Goal: Transaction & Acquisition: Purchase product/service

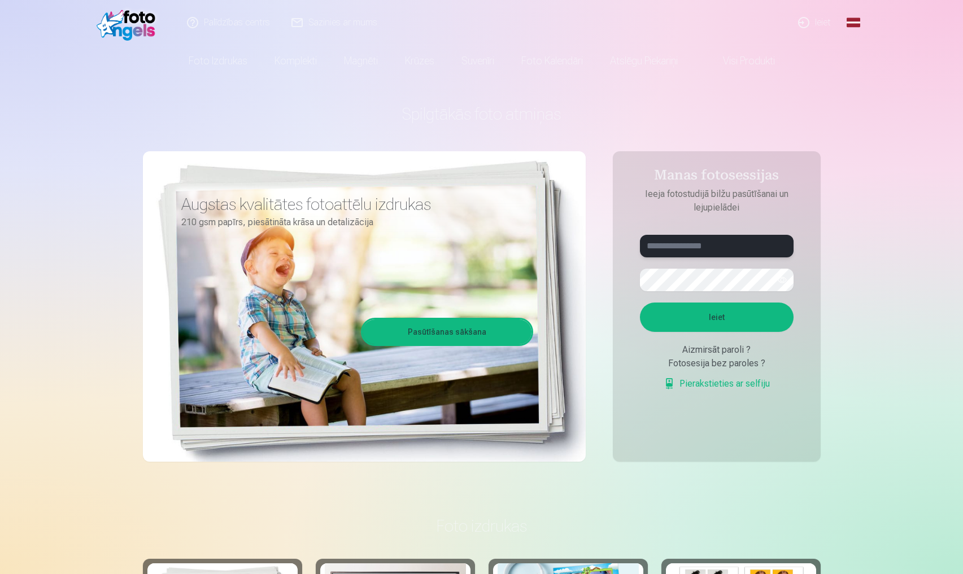
type input "*"
type input "**********"
click at [597, 324] on button "Ieiet" at bounding box center [717, 317] width 154 height 29
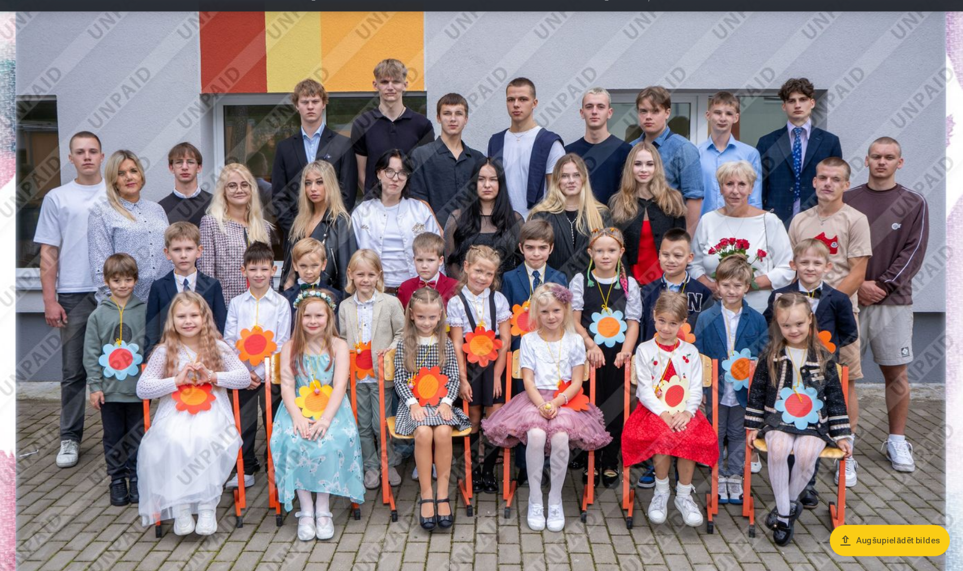
scroll to position [124, 0]
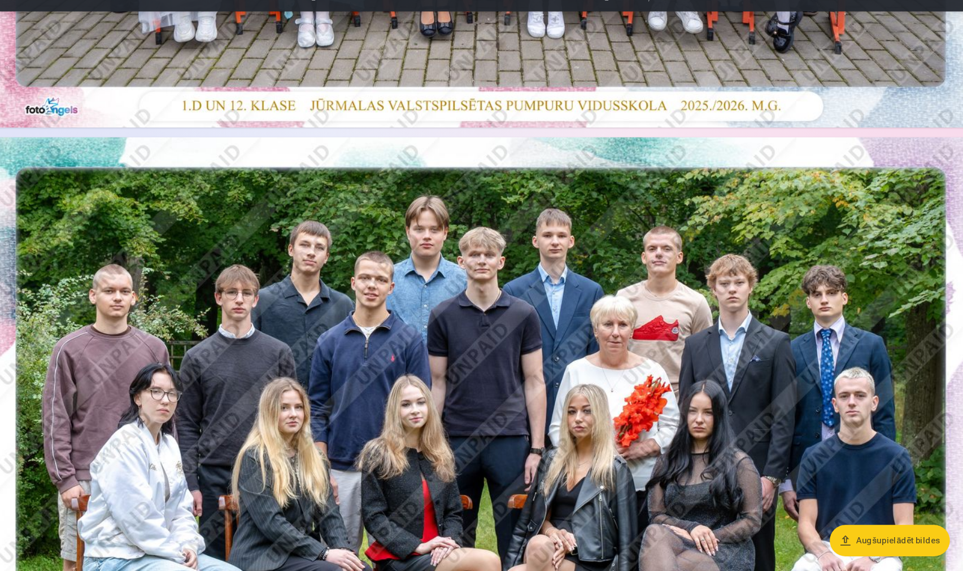
click at [371, 232] on img at bounding box center [481, 469] width 913 height 609
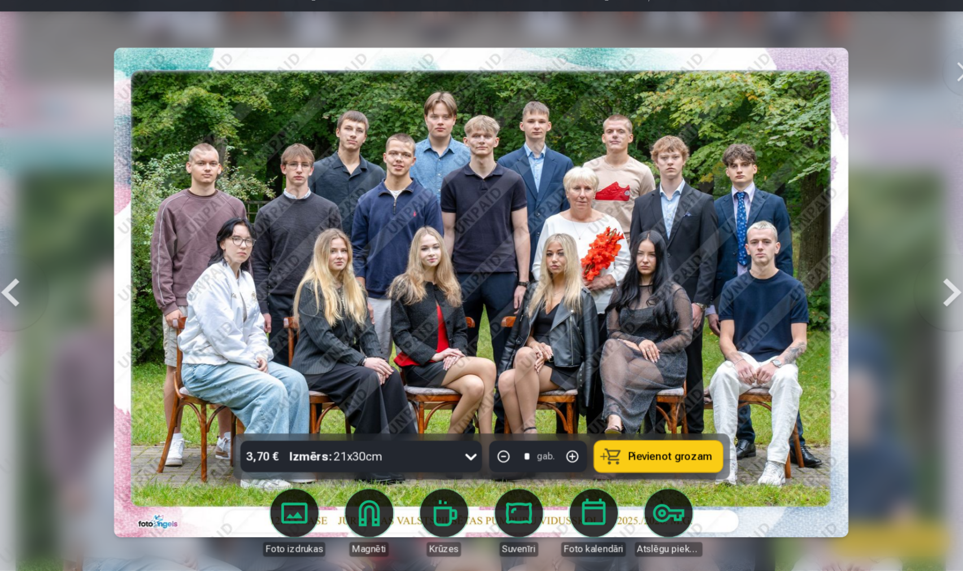
scroll to position [578, 0]
click at [897, 261] on button at bounding box center [922, 311] width 72 height 242
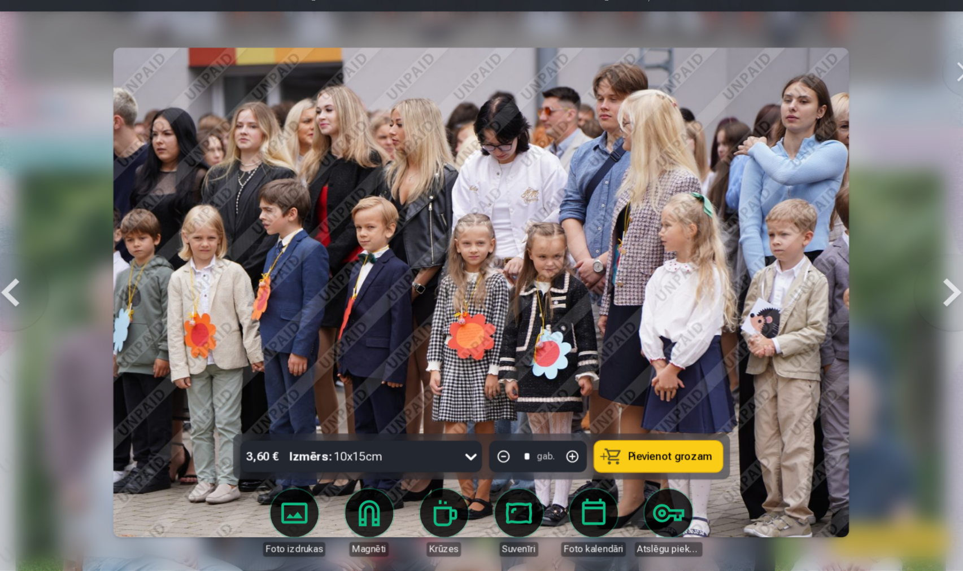
click at [75, 33] on div at bounding box center [481, 285] width 963 height 571
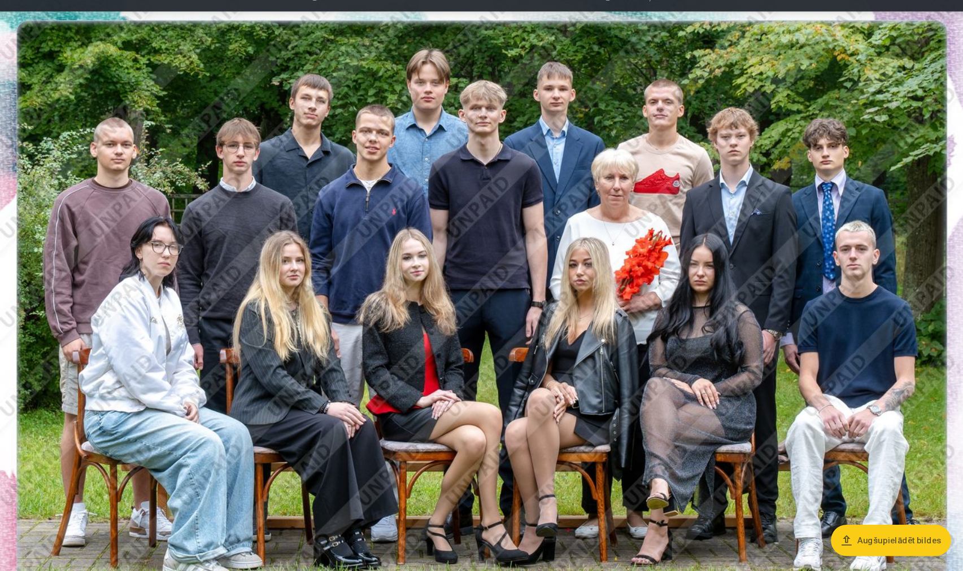
scroll to position [719, 0]
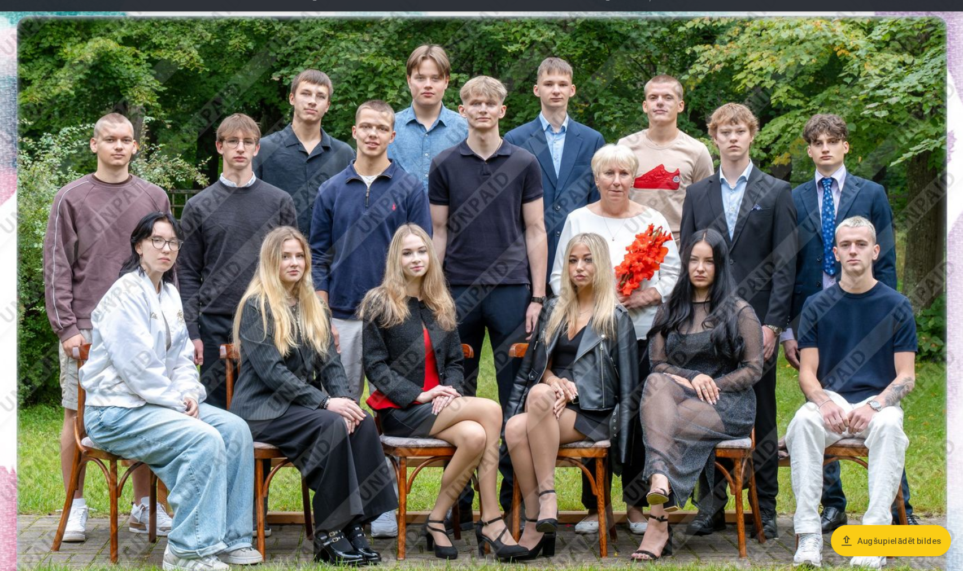
click at [441, 225] on img at bounding box center [481, 328] width 913 height 609
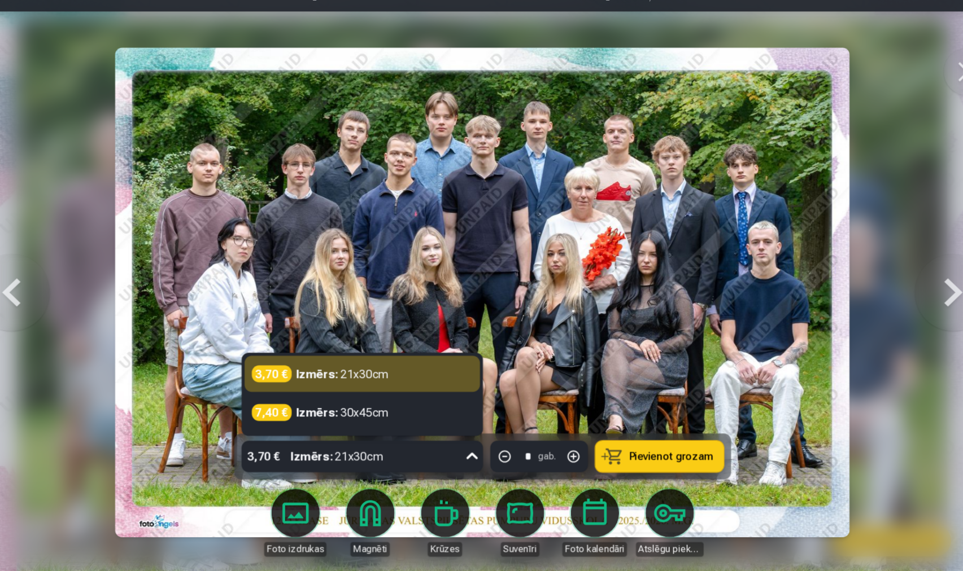
click at [462, 455] on icon at bounding box center [471, 464] width 18 height 18
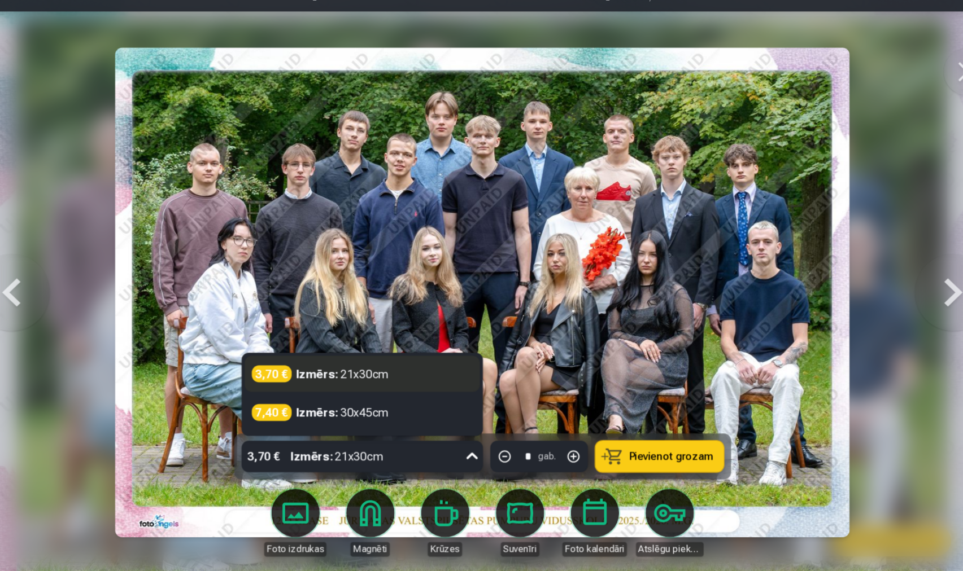
click at [403, 370] on div "3,70 € Izmērs : 21x30cm" at bounding box center [369, 387] width 220 height 34
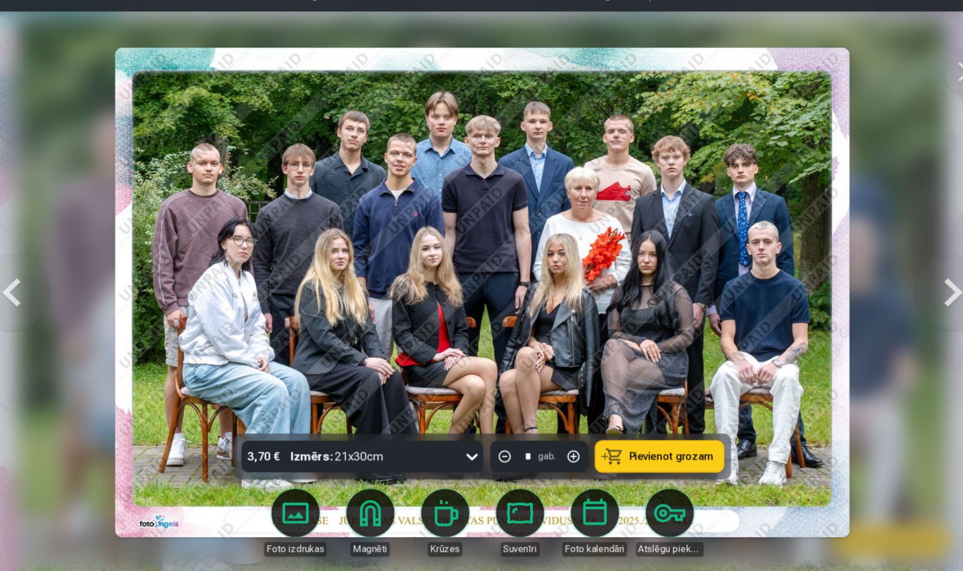
click at [587, 449] on button "Pievienot grozam" at bounding box center [647, 463] width 120 height 29
click at [889, 281] on button at bounding box center [922, 311] width 72 height 242
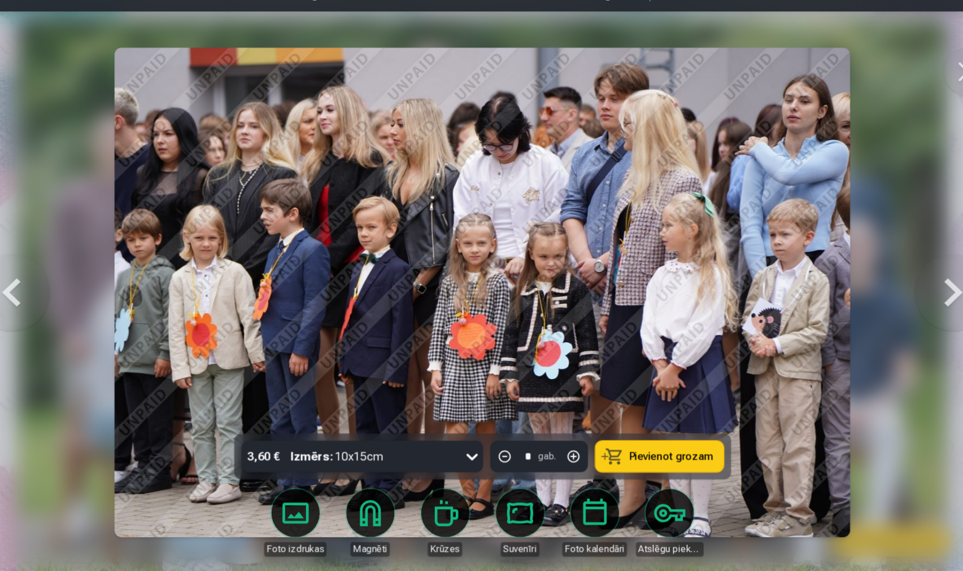
click at [15, 284] on button at bounding box center [41, 311] width 72 height 242
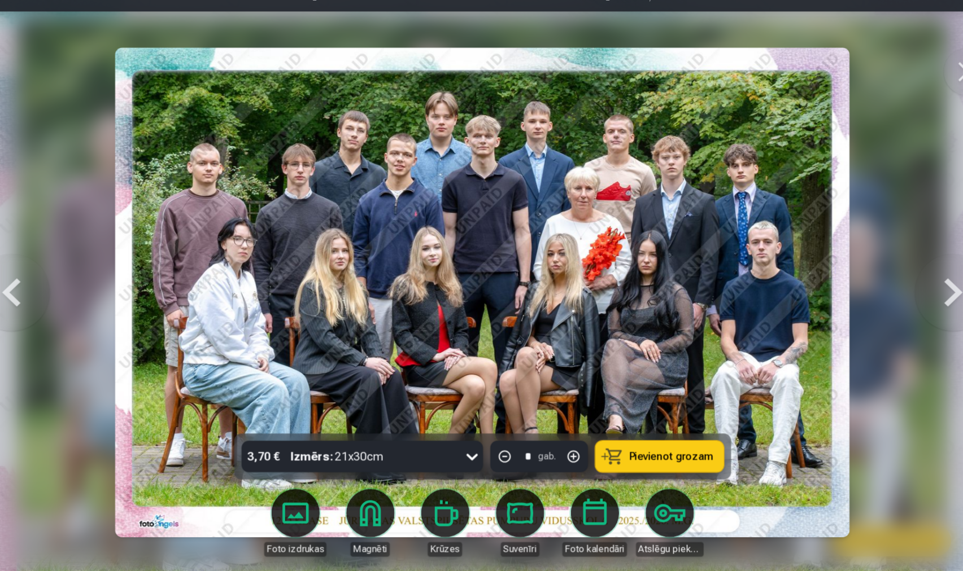
click at [15, 284] on button at bounding box center [41, 311] width 72 height 242
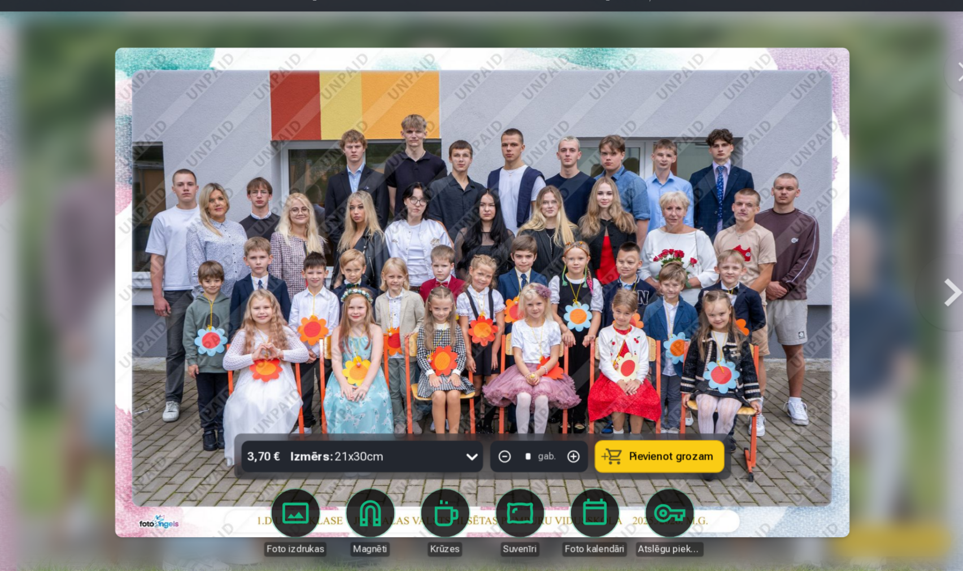
click at [16, 284] on div at bounding box center [481, 285] width 963 height 571
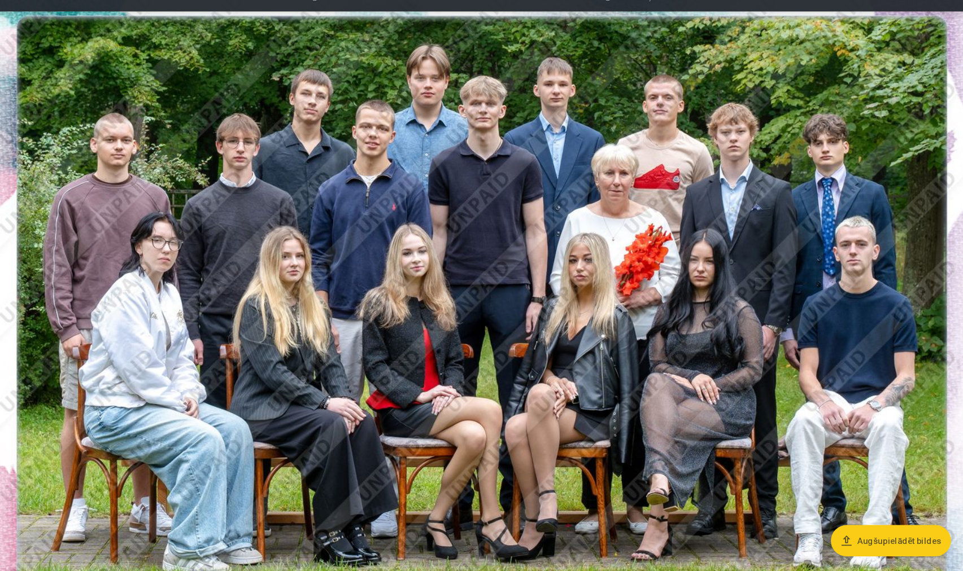
click at [238, 256] on img at bounding box center [481, 328] width 913 height 609
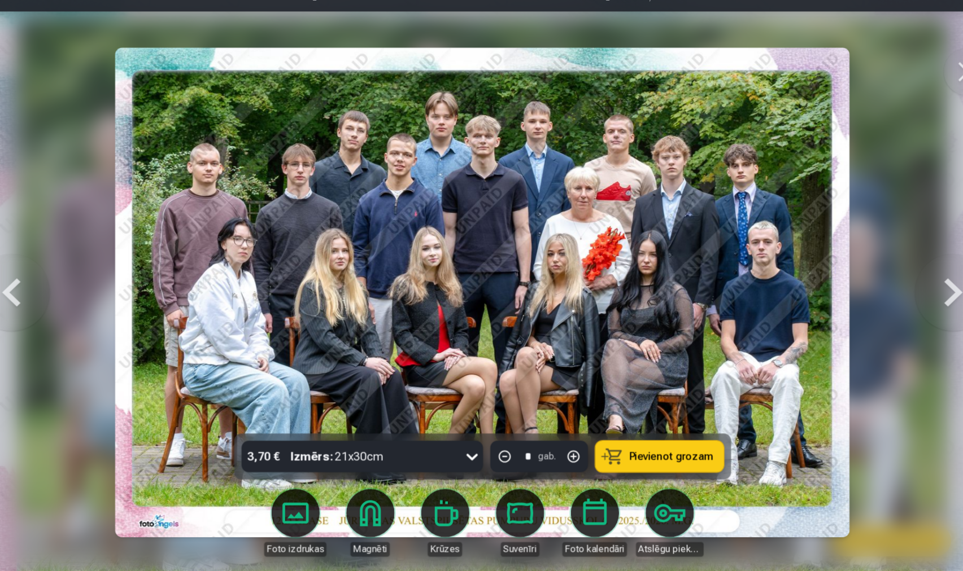
click at [20, 269] on button at bounding box center [41, 311] width 72 height 242
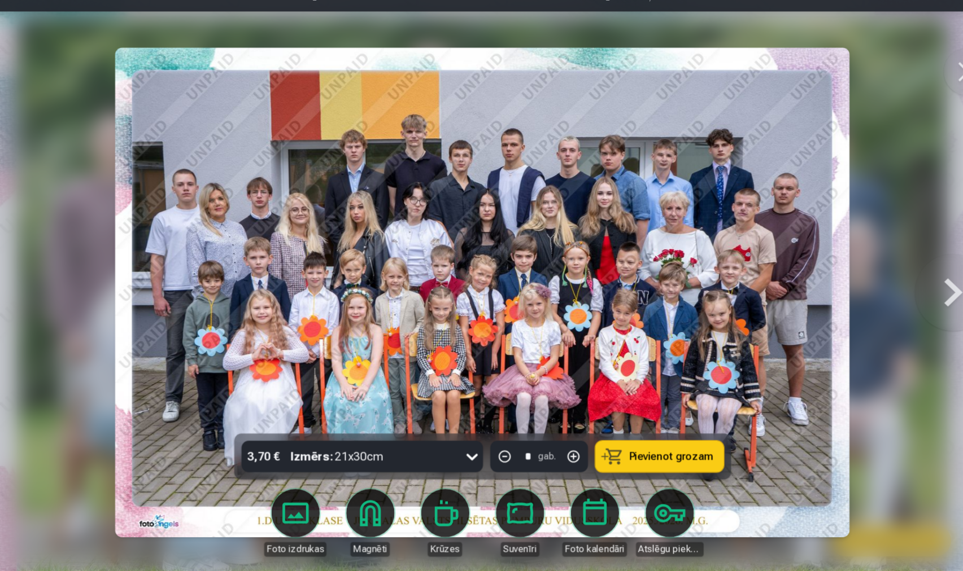
click at [893, 281] on button at bounding box center [922, 311] width 72 height 242
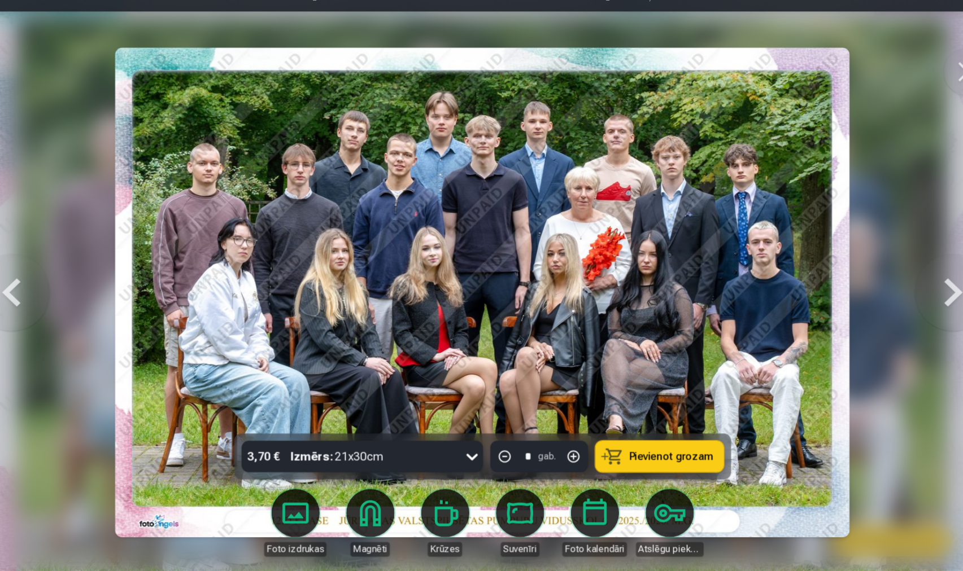
click at [893, 281] on button at bounding box center [922, 311] width 72 height 242
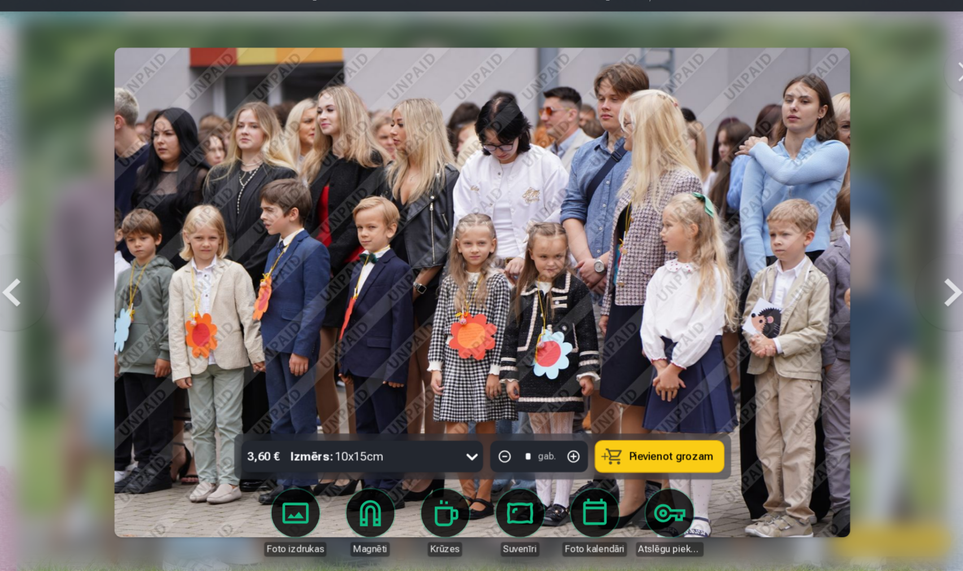
click at [894, 281] on button at bounding box center [922, 311] width 72 height 242
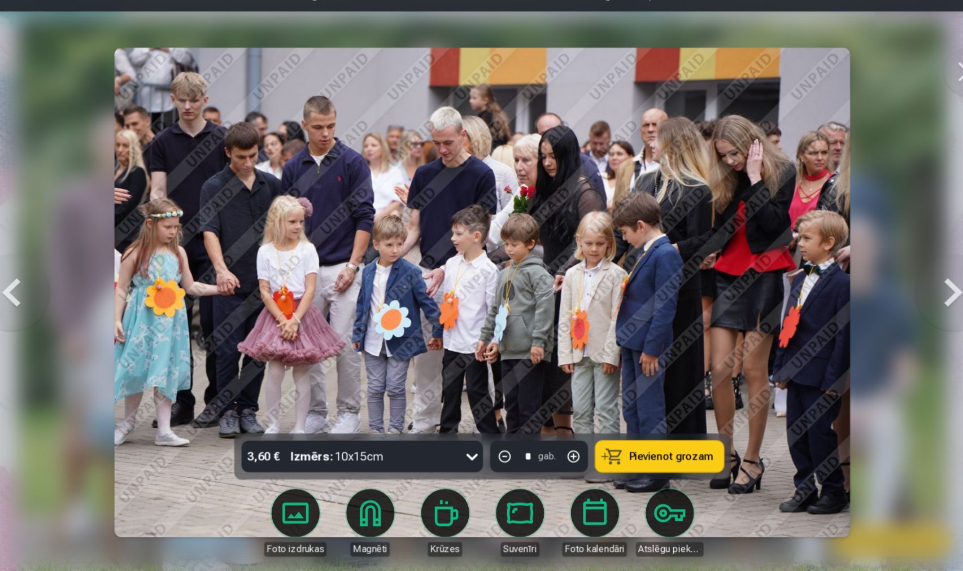
click at [893, 281] on button at bounding box center [922, 311] width 72 height 242
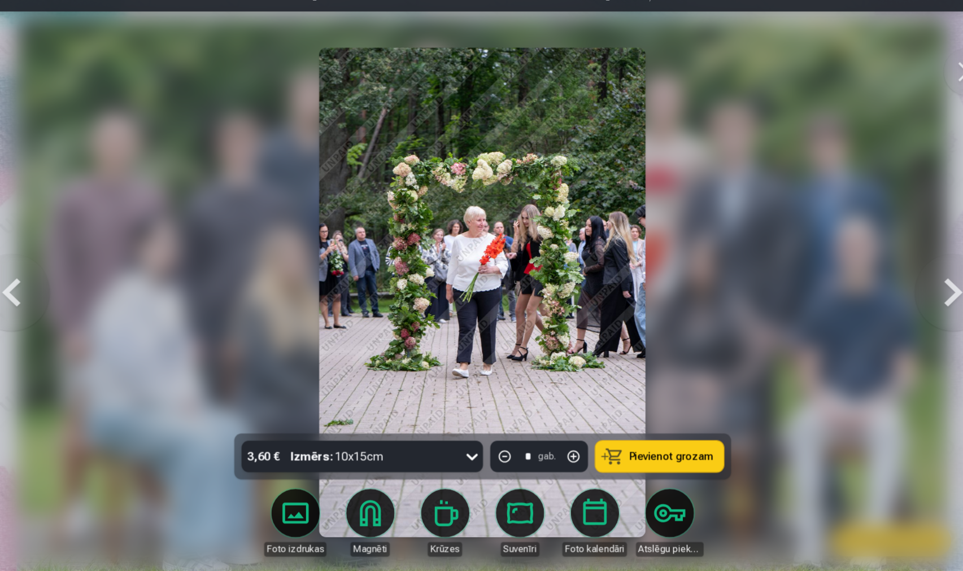
click at [893, 281] on button at bounding box center [922, 311] width 72 height 242
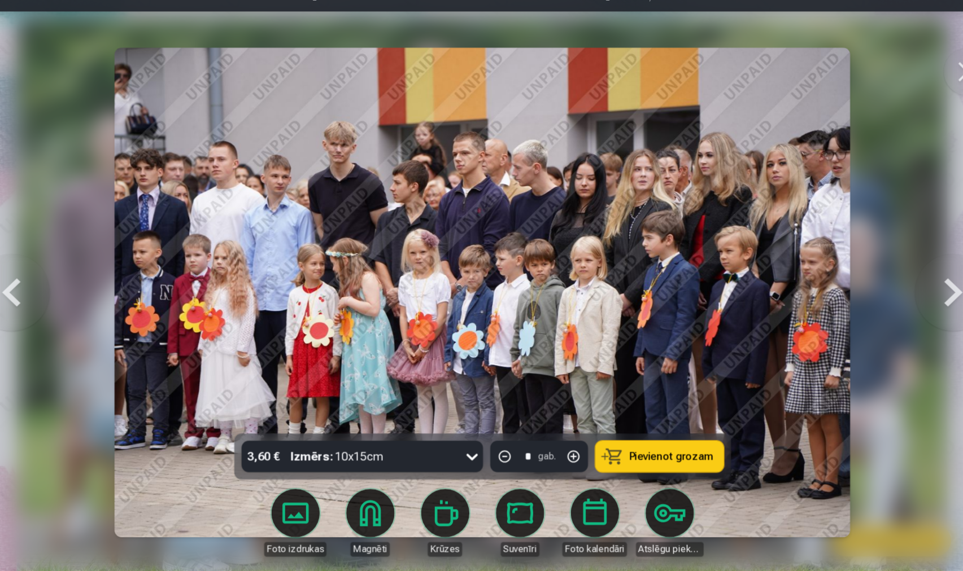
click at [894, 281] on button at bounding box center [922, 311] width 72 height 242
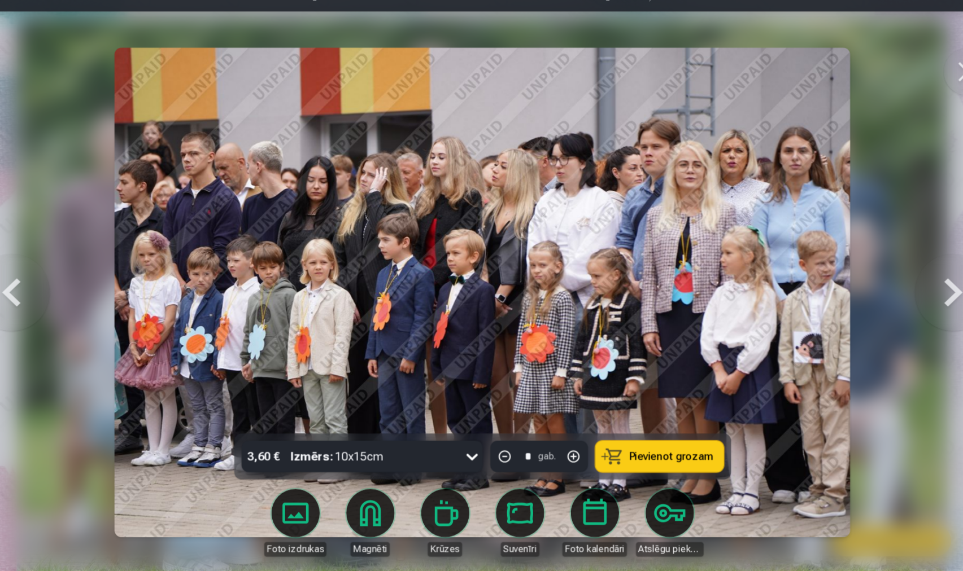
click at [895, 281] on button at bounding box center [922, 311] width 72 height 242
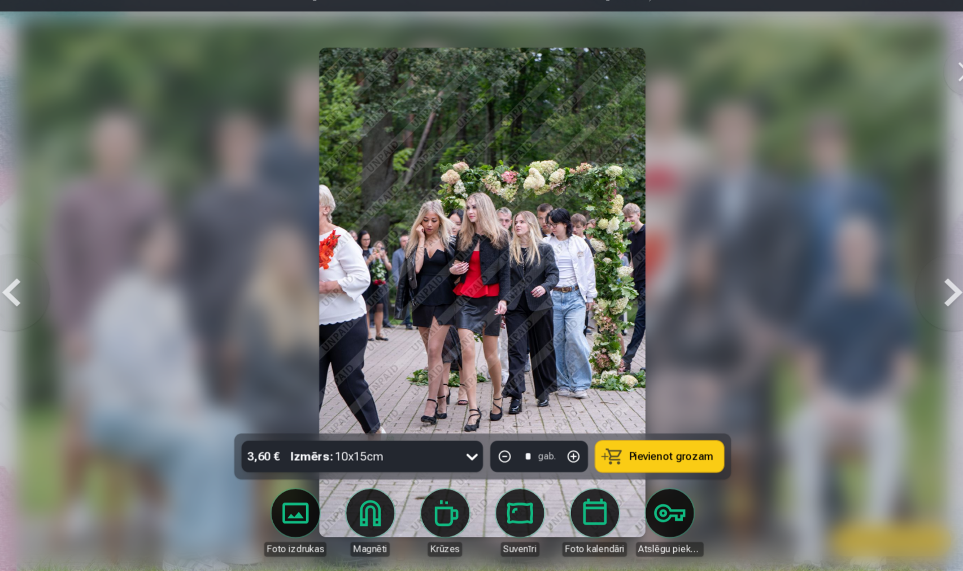
click at [20, 278] on button at bounding box center [41, 311] width 72 height 242
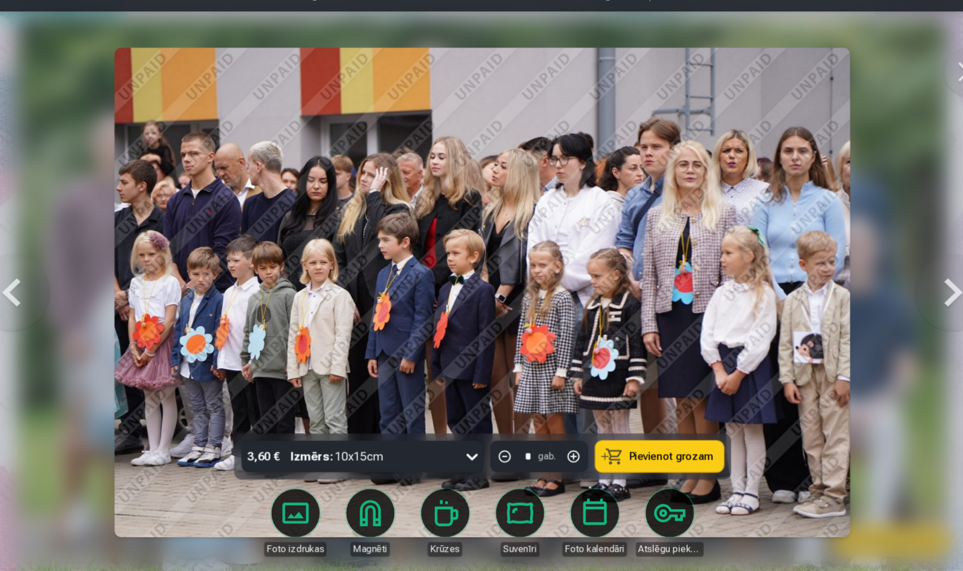
click at [889, 257] on button at bounding box center [922, 311] width 72 height 242
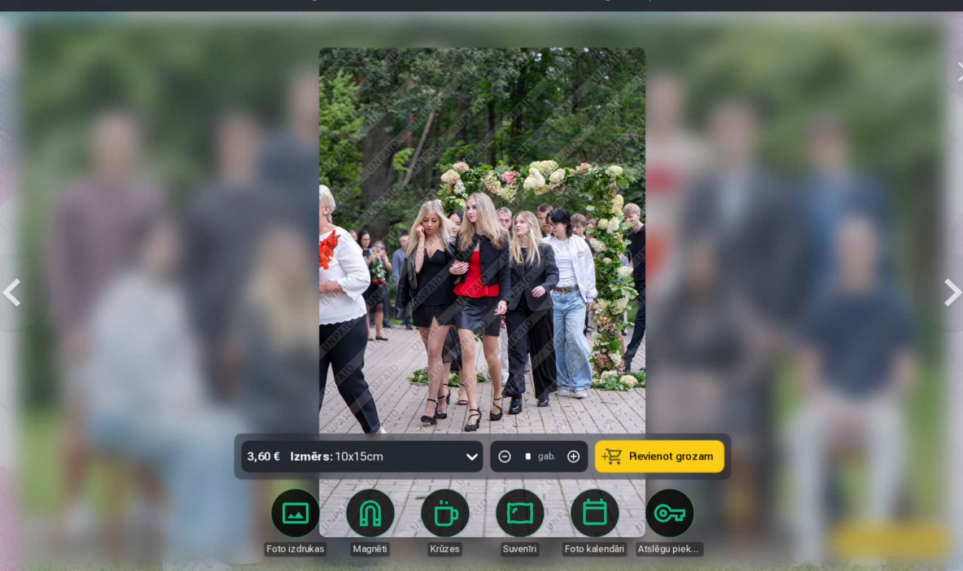
click at [401, 449] on div "3,60 € Izmērs : 10x15cm" at bounding box center [358, 463] width 204 height 29
click at [618, 459] on span "Pievienot grozam" at bounding box center [658, 464] width 80 height 10
click at [889, 268] on button at bounding box center [922, 311] width 72 height 242
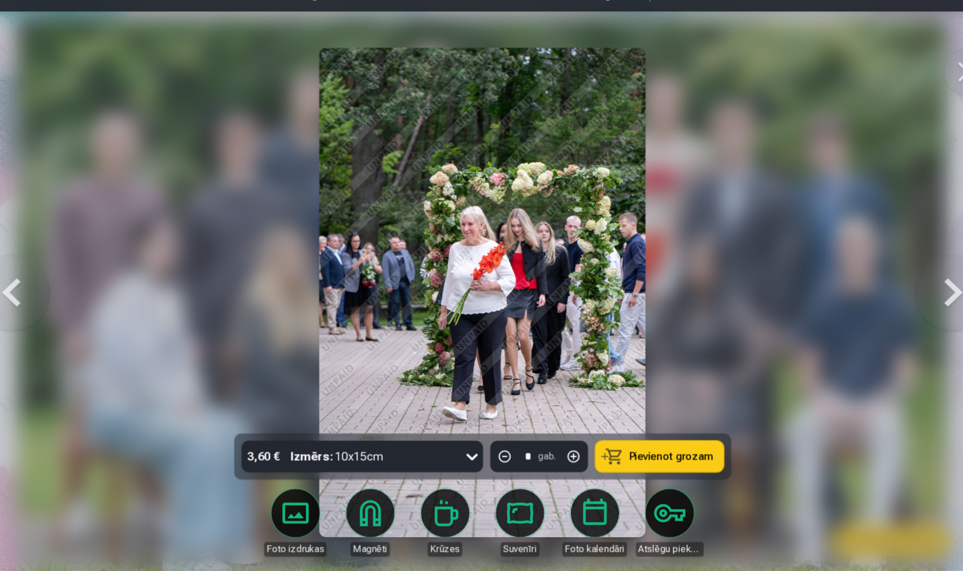
click at [889, 268] on button at bounding box center [922, 311] width 72 height 242
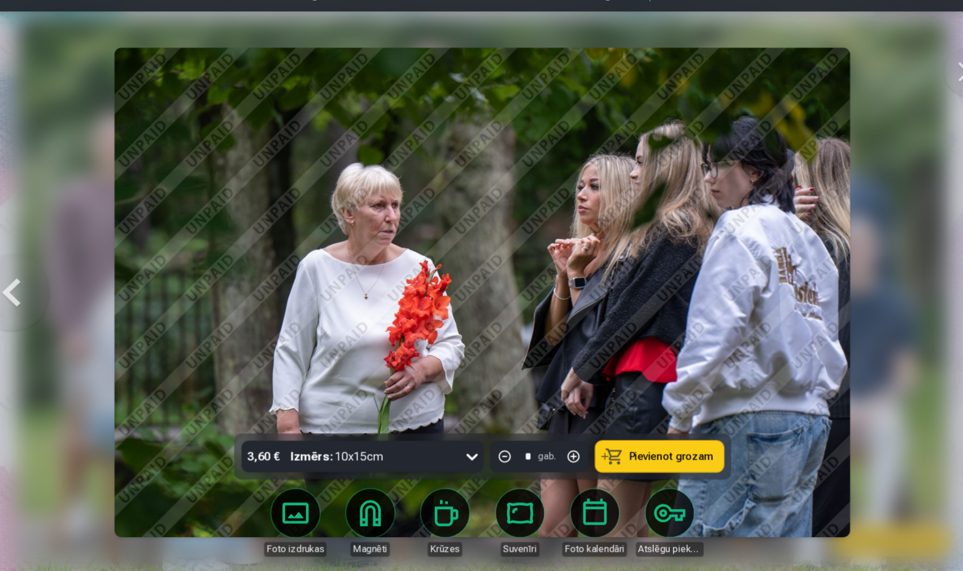
click at [26, 272] on button at bounding box center [41, 311] width 72 height 242
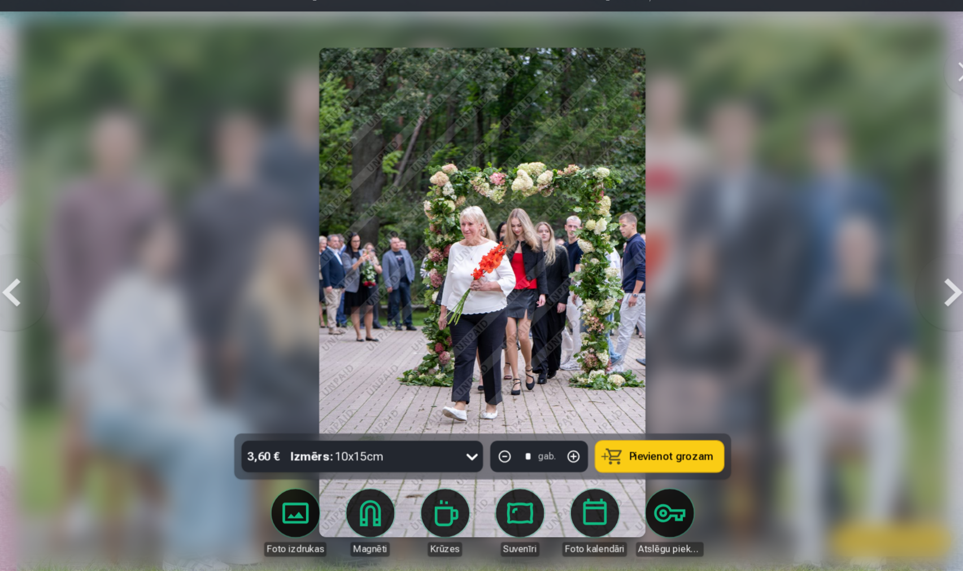
click at [427, 449] on div "3,60 € Izmērs : 10x15cm" at bounding box center [358, 463] width 204 height 29
click at [621, 459] on span "Pievienot grozam" at bounding box center [658, 464] width 80 height 10
click at [913, 81] on button at bounding box center [935, 103] width 45 height 45
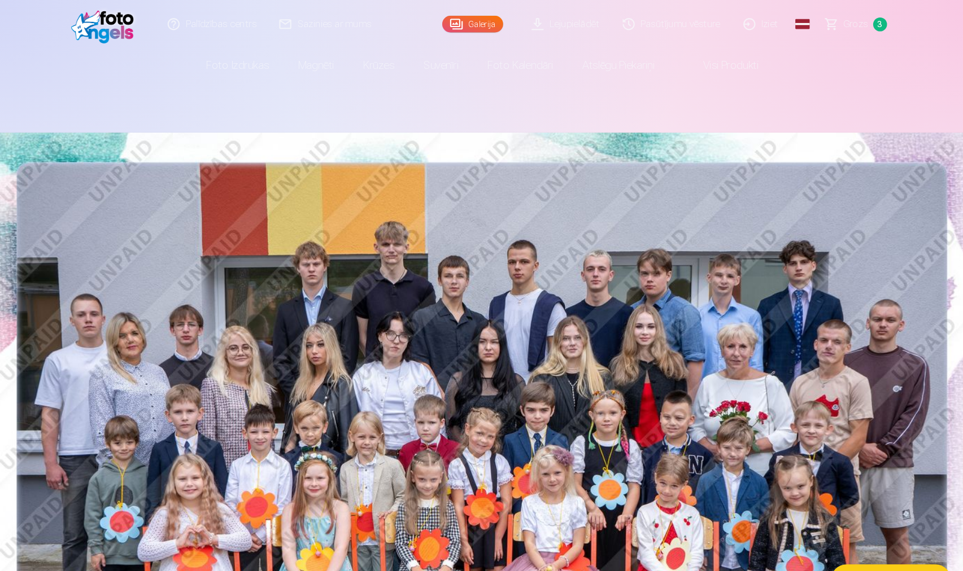
click at [847, 17] on span "3" at bounding box center [853, 22] width 13 height 13
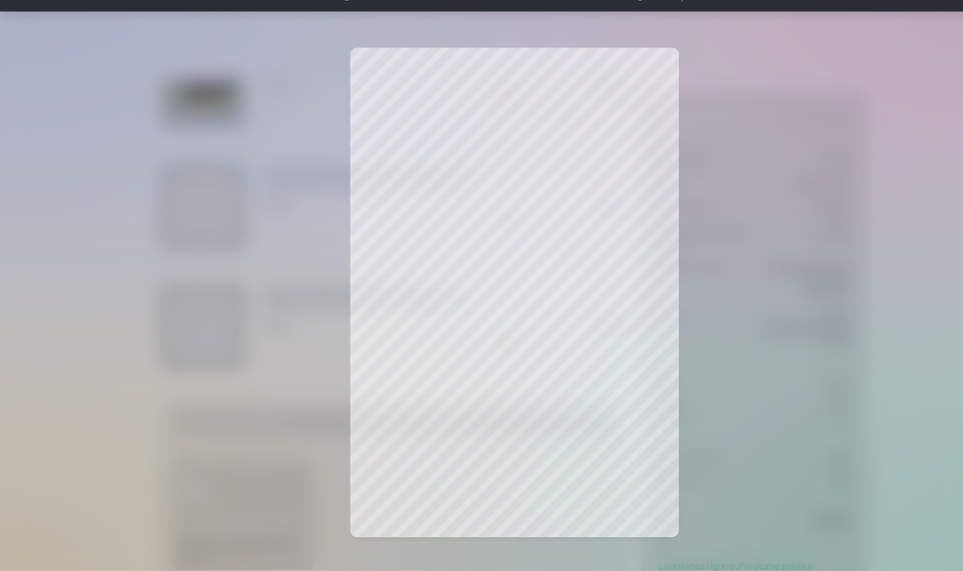
scroll to position [41, 0]
click at [771, 180] on div at bounding box center [481, 285] width 963 height 571
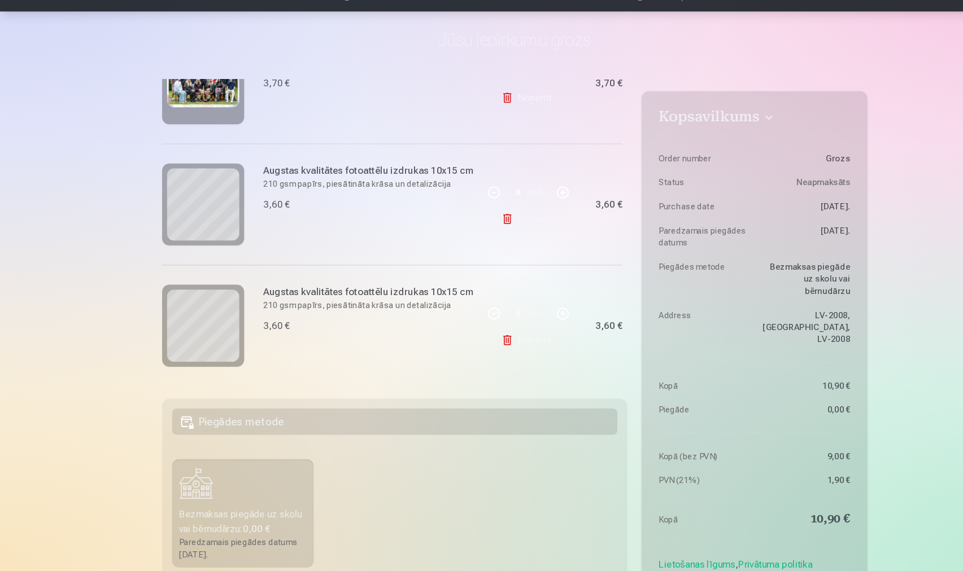
click at [496, 344] on link "Noņemt" at bounding box center [494, 355] width 51 height 23
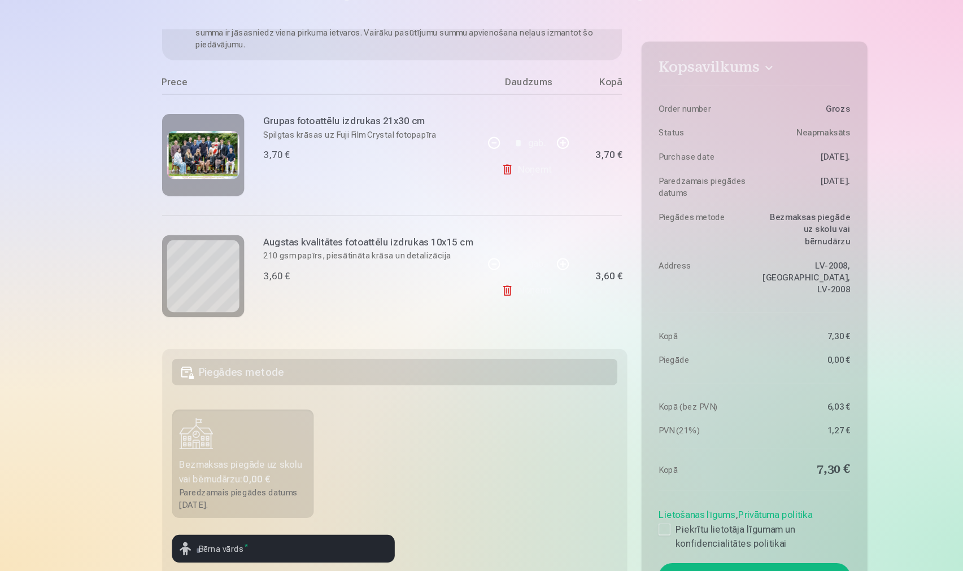
scroll to position [94, 0]
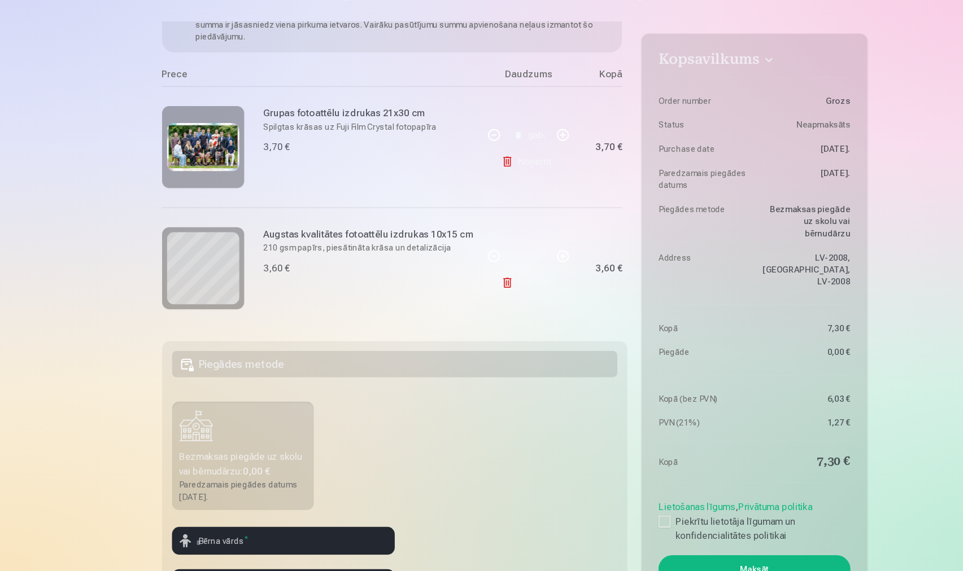
click at [268, 413] on label "Bezmaksas piegāde uz skolu vai bērnudārzu : 0,00 € Paredzamais piegādes datums …" at bounding box center [227, 464] width 133 height 102
click at [622, 519] on div at bounding box center [621, 524] width 11 height 11
click at [404, 451] on fieldset "Piegādes metode Bezmaksas piegāde uz skolu vai bērnudārzu : 0,00 € Paredzamais …" at bounding box center [369, 490] width 435 height 269
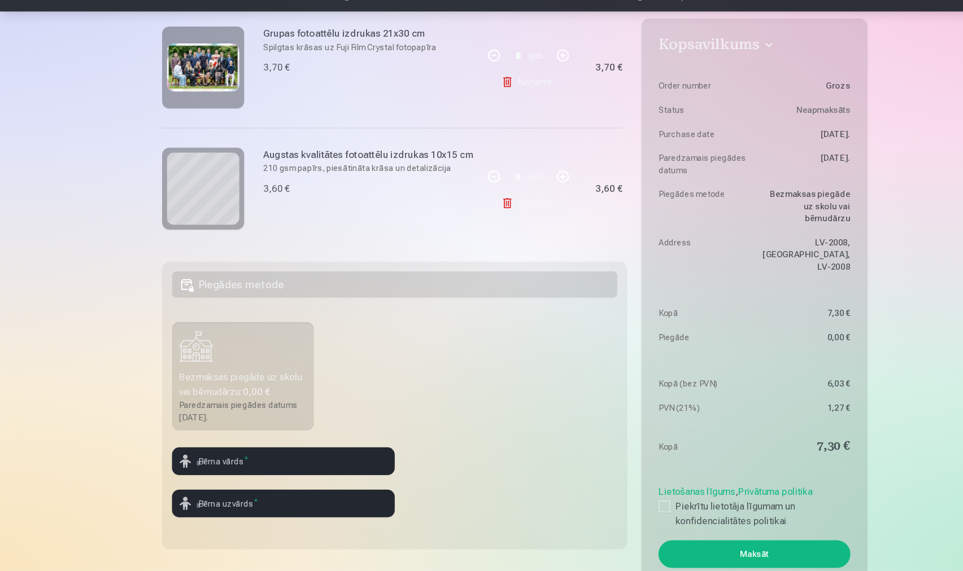
scroll to position [169, 0]
click at [212, 455] on input "text" at bounding box center [265, 468] width 208 height 26
type input "*********"
type input "****"
click at [662, 543] on button "Maksāt" at bounding box center [705, 556] width 179 height 26
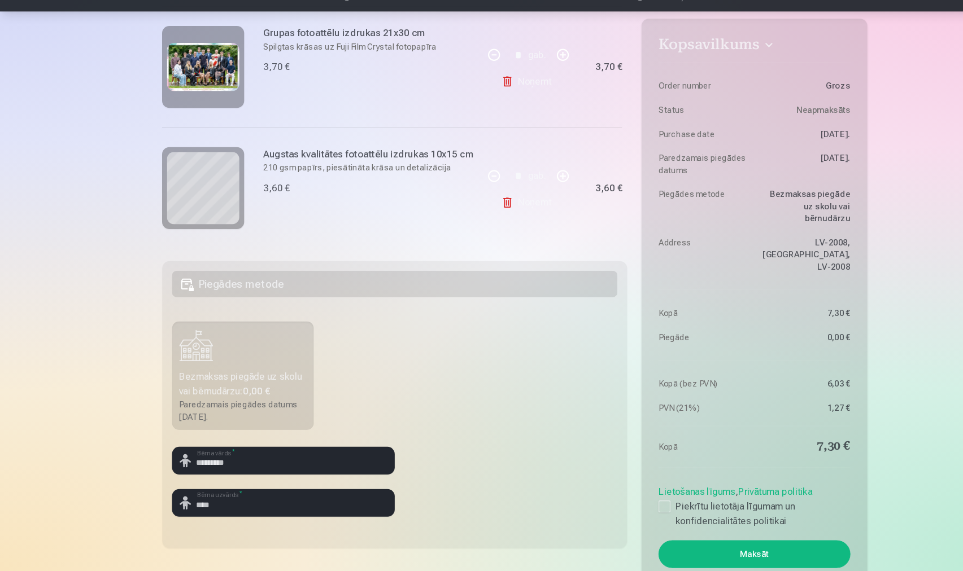
scroll to position [544, 0]
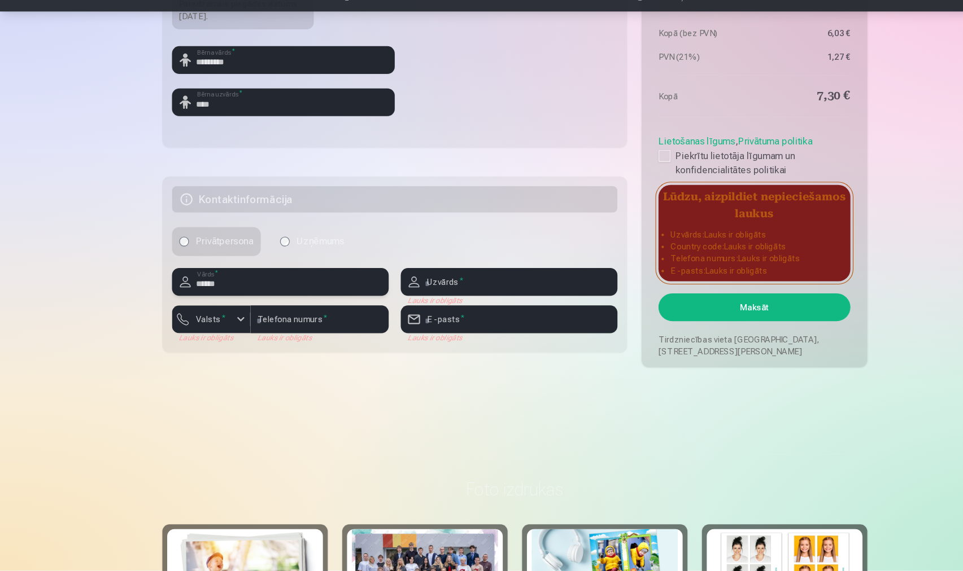
type input "*****"
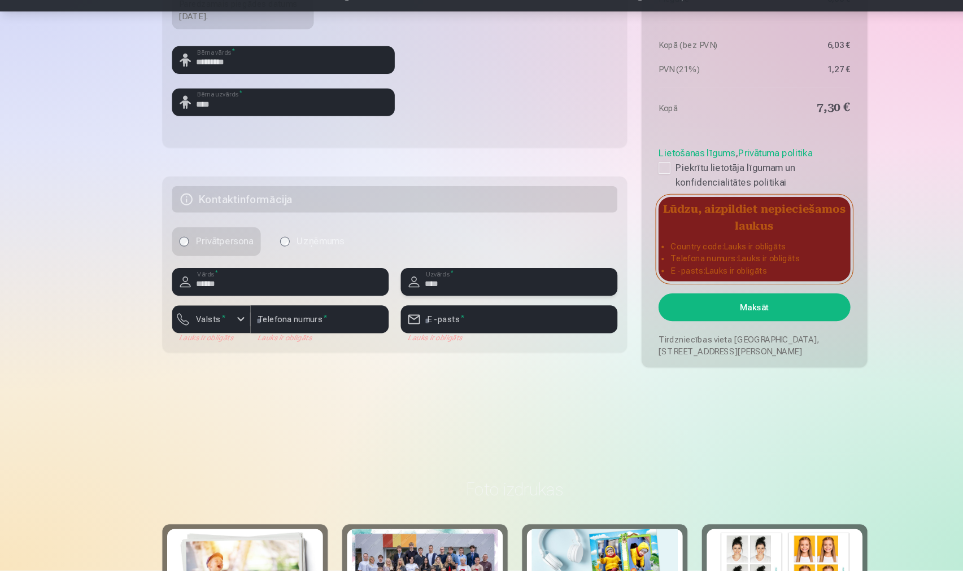
type input "****"
click at [221, 329] on div "button" at bounding box center [226, 336] width 14 height 14
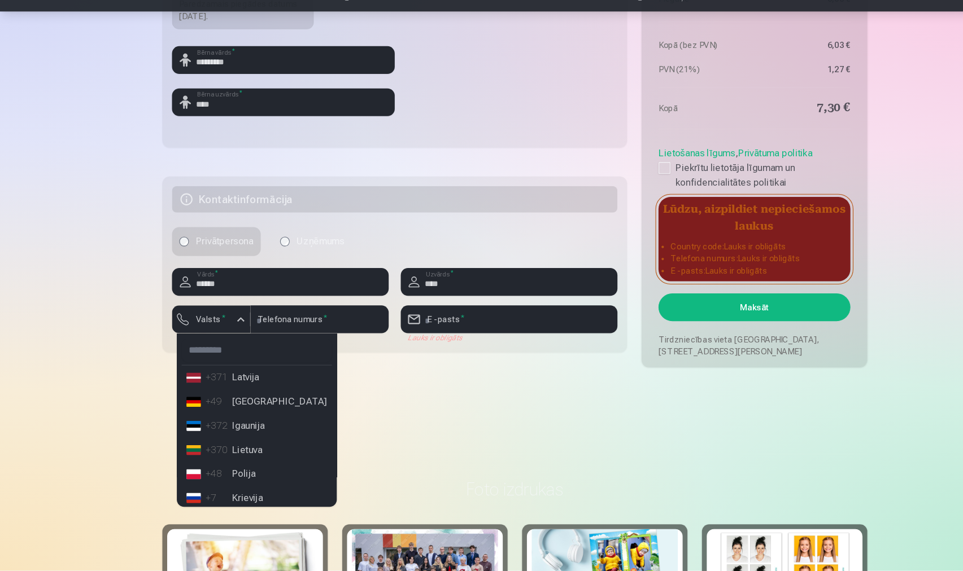
click at [226, 379] on li "+371 Latvija" at bounding box center [240, 390] width 141 height 23
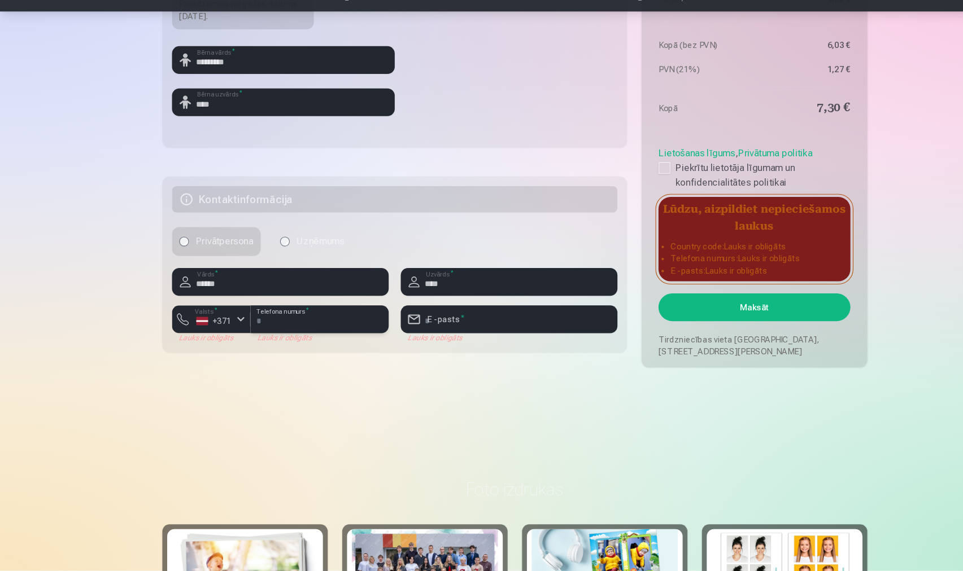
click at [281, 323] on input "number" at bounding box center [298, 336] width 129 height 26
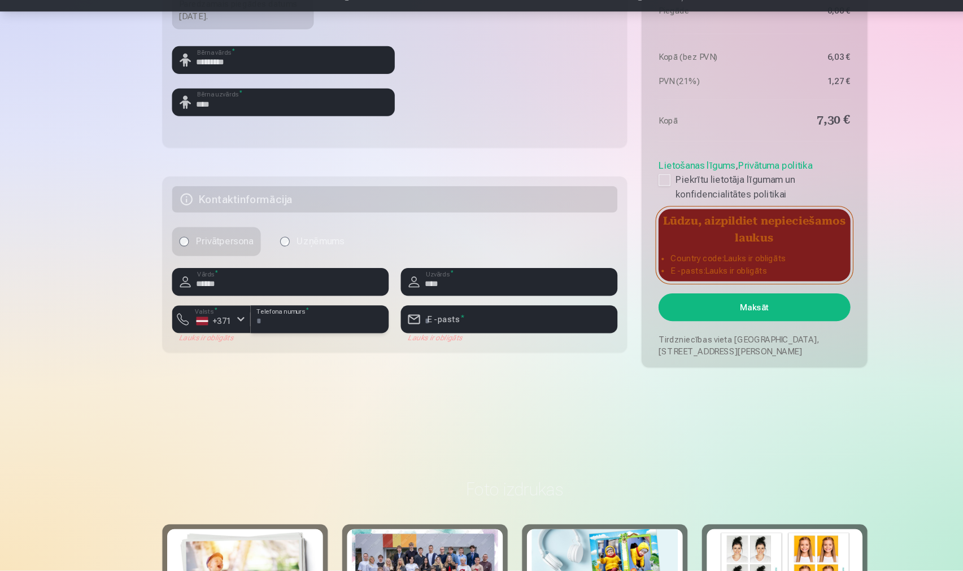
type input "********"
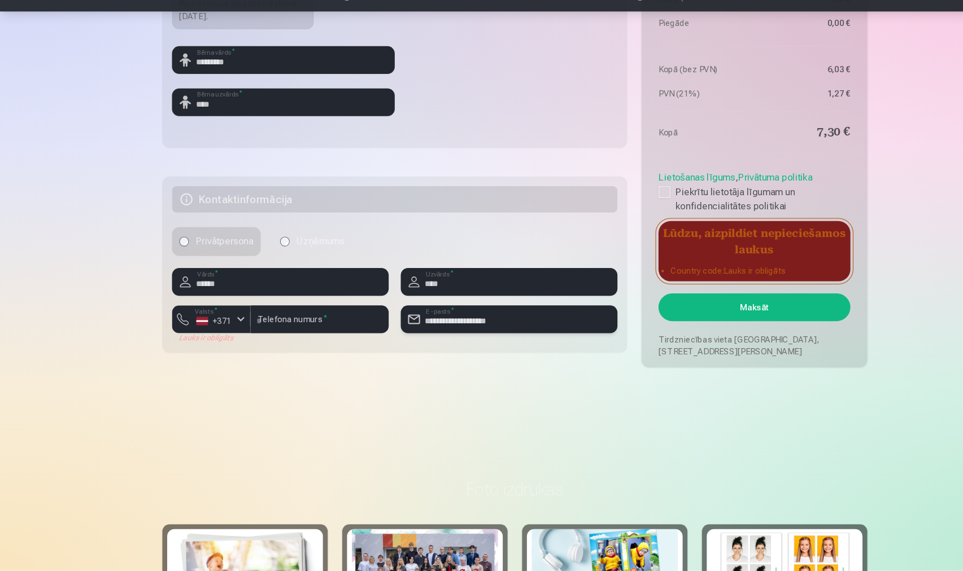
click at [461, 323] on input "**********" at bounding box center [476, 336] width 203 height 26
click at [460, 323] on input "**********" at bounding box center [476, 336] width 203 height 26
click at [478, 323] on input "**********" at bounding box center [476, 336] width 203 height 26
type input "**********"
click at [694, 312] on button "Maksāt" at bounding box center [705, 325] width 179 height 26
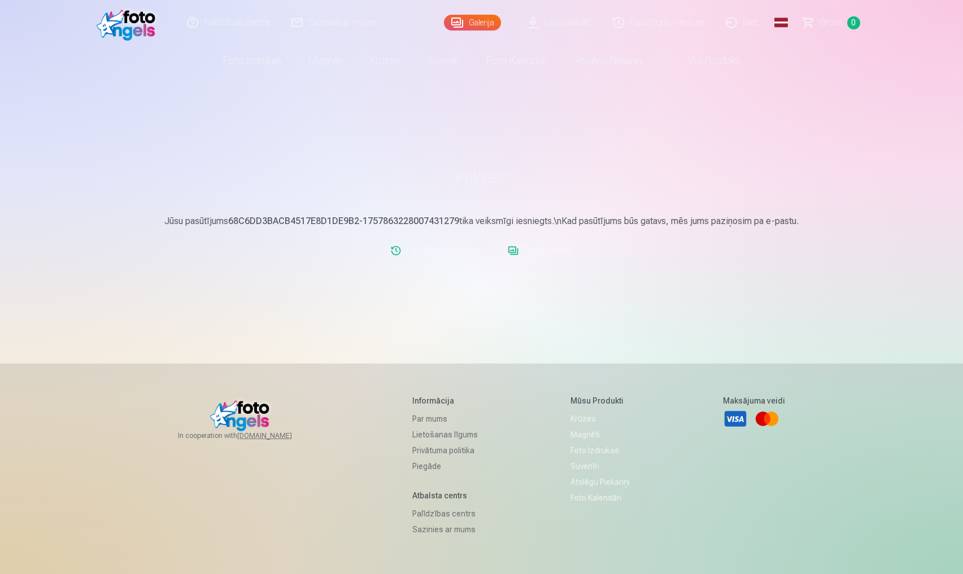
click at [753, 27] on link "Iziet" at bounding box center [742, 22] width 54 height 45
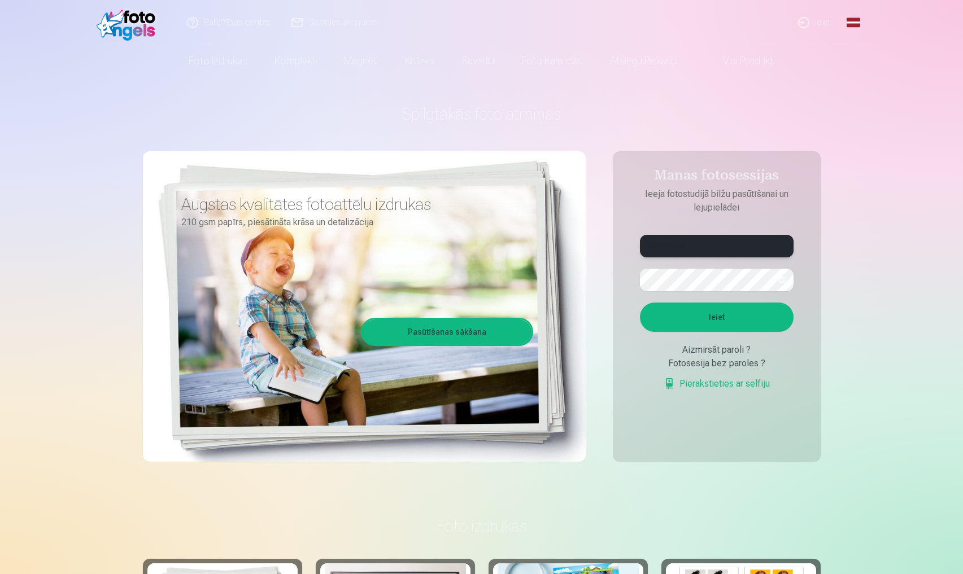
type input "**********"
click at [716, 317] on button "Ieiet" at bounding box center [717, 317] width 154 height 29
